Goal: Contribute content: Add original content to the website for others to see

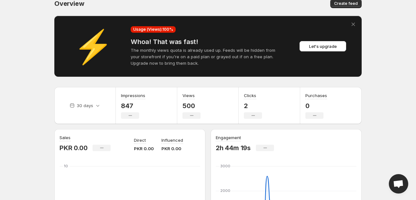
scroll to position [62, 0]
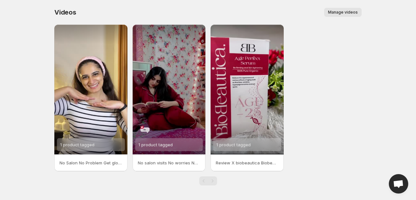
click at [336, 13] on span "Manage videos" at bounding box center [343, 12] width 30 height 5
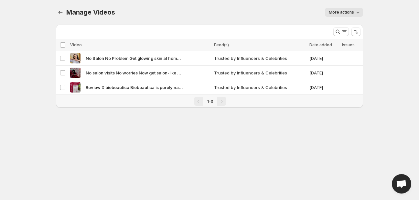
click at [345, 13] on span "More actions" at bounding box center [341, 12] width 25 height 5
click at [366, 43] on div "Manage Videos. This page is ready Manage Videos More actions More actions More …" at bounding box center [209, 61] width 323 height 123
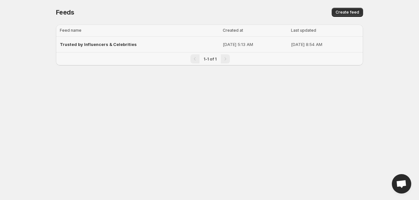
click at [241, 45] on p "[DATE] 5:13 AM" at bounding box center [255, 44] width 64 height 6
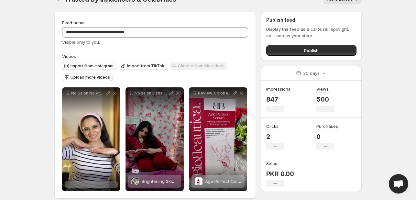
scroll to position [20, 0]
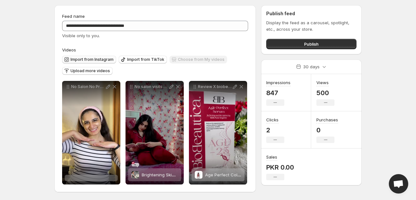
click at [94, 60] on span "Import from Instagram" at bounding box center [91, 59] width 43 height 5
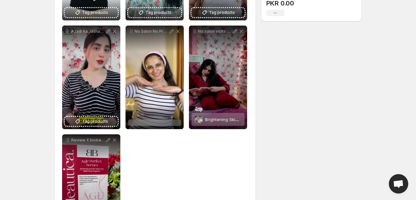
scroll to position [0, 0]
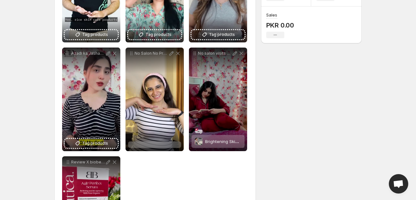
scroll to position [162, 0]
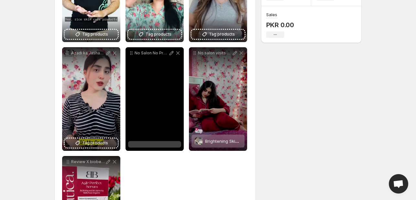
click at [156, 141] on div "No Salon No Problem Get glowing skin at home with our 6-Step Brightening Facial…" at bounding box center [154, 98] width 58 height 103
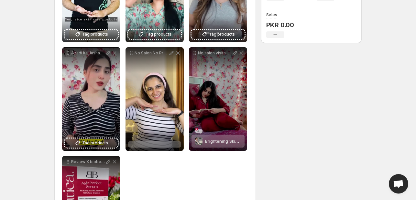
click at [153, 163] on div "**********" at bounding box center [155, 99] width 186 height 321
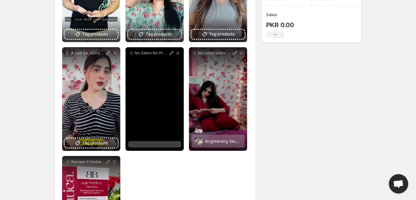
click at [154, 146] on div at bounding box center [154, 144] width 53 height 6
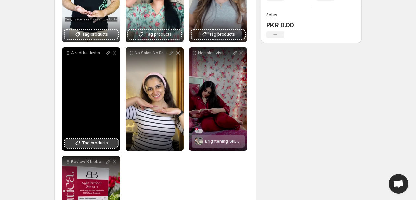
click at [81, 145] on icon at bounding box center [77, 143] width 6 height 6
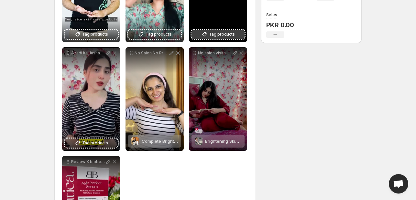
click at [231, 33] on span "Tag products" at bounding box center [222, 34] width 26 height 6
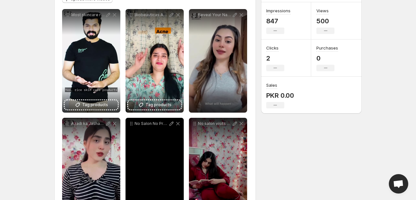
scroll to position [54, 0]
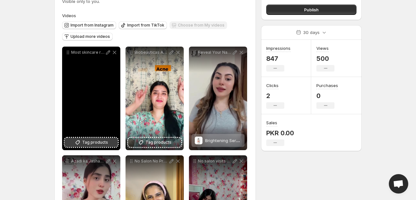
click at [90, 140] on span "Tag products" at bounding box center [95, 142] width 26 height 6
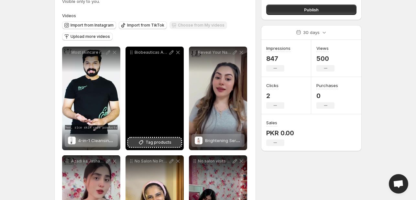
click at [164, 140] on span "Tag products" at bounding box center [158, 142] width 26 height 6
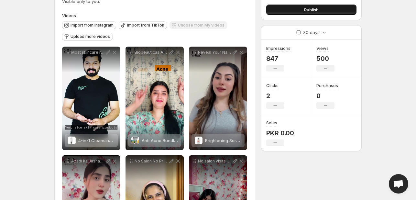
click at [327, 8] on button "Publish" at bounding box center [311, 10] width 90 height 10
